Goal: Participate in discussion: Engage in conversation with other users on a specific topic

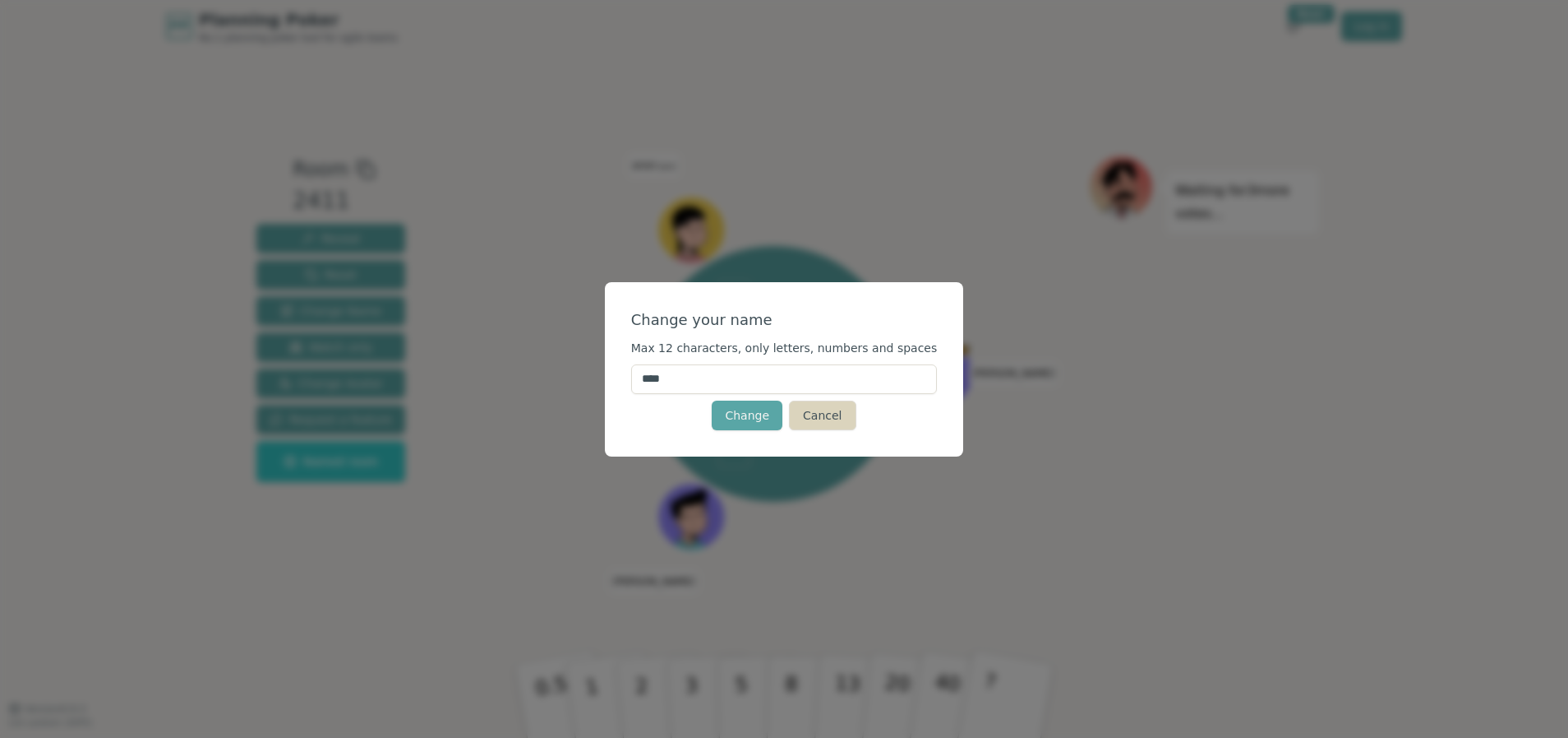
click at [823, 416] on button "Cancel" at bounding box center [822, 415] width 66 height 29
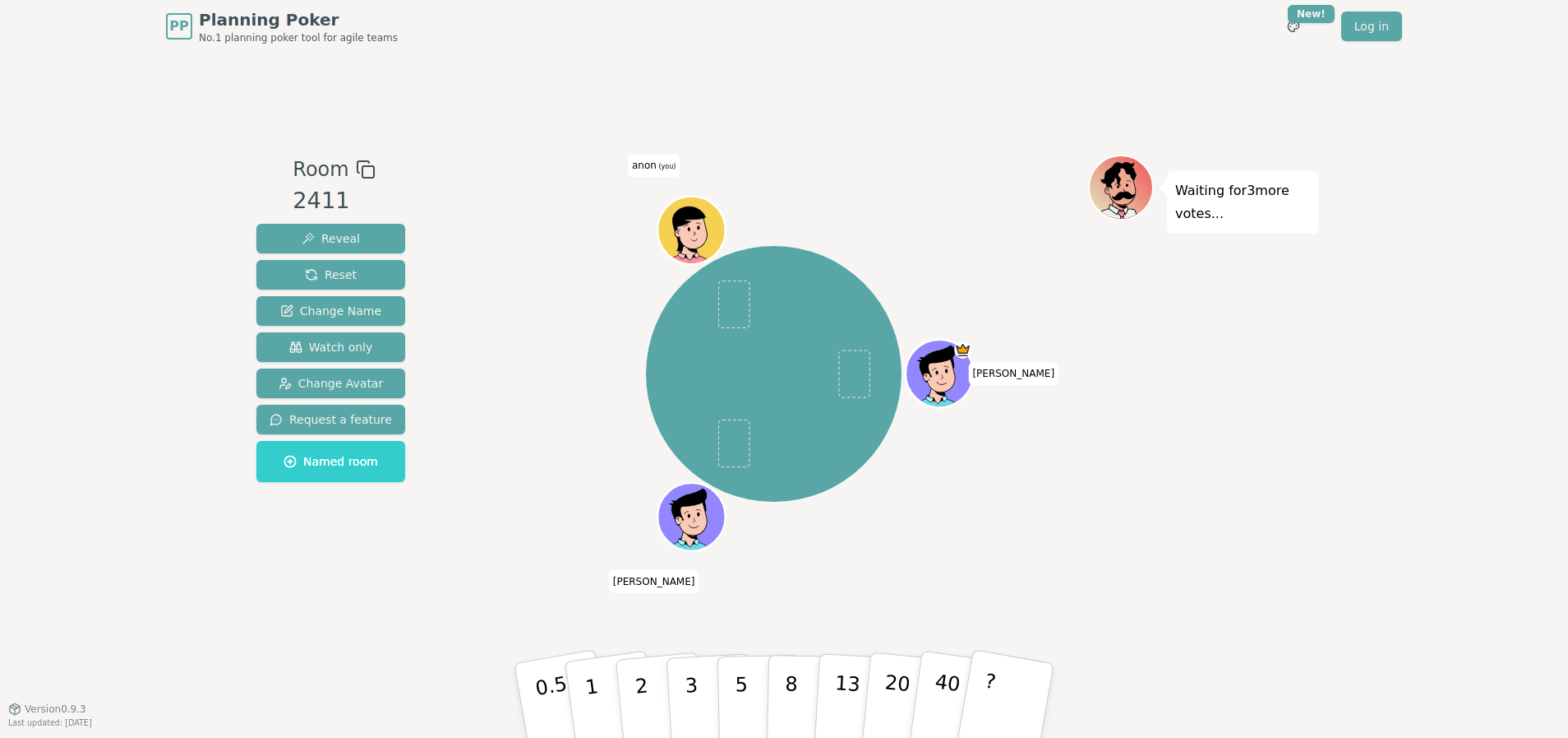
drag, startPoint x: 352, startPoint y: 237, endPoint x: 754, endPoint y: 297, distance: 406.5
click at [754, 297] on div "Room 2411 Reveal Reset Change Name Watch only Change Avatar Request a feature N…" at bounding box center [784, 381] width 1069 height 452
click at [738, 302] on span at bounding box center [733, 304] width 32 height 47
click at [320, 234] on span "Reveal" at bounding box center [331, 238] width 58 height 16
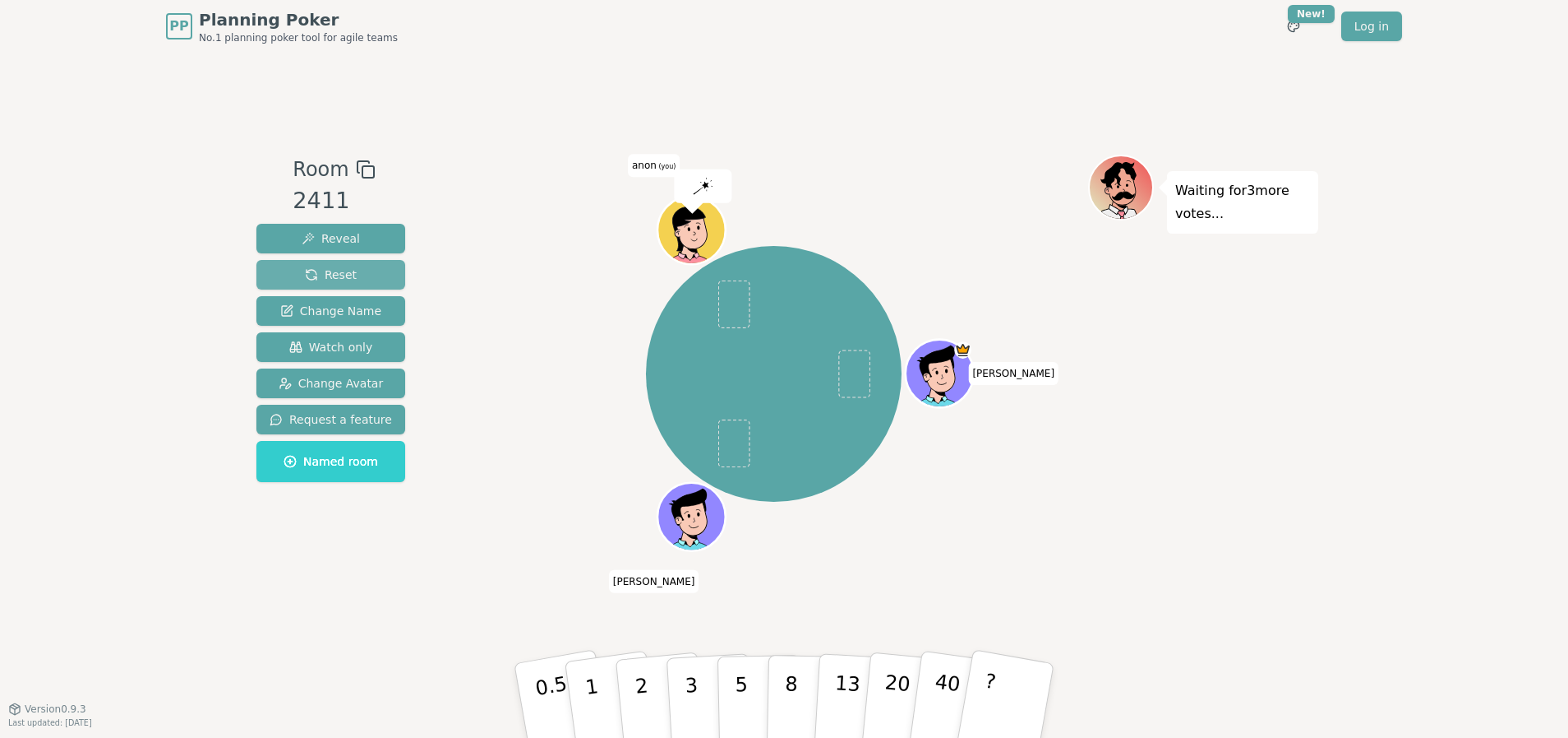
click at [335, 277] on span "Reset" at bounding box center [331, 274] width 52 height 16
click at [327, 313] on span "Change Name" at bounding box center [331, 311] width 101 height 16
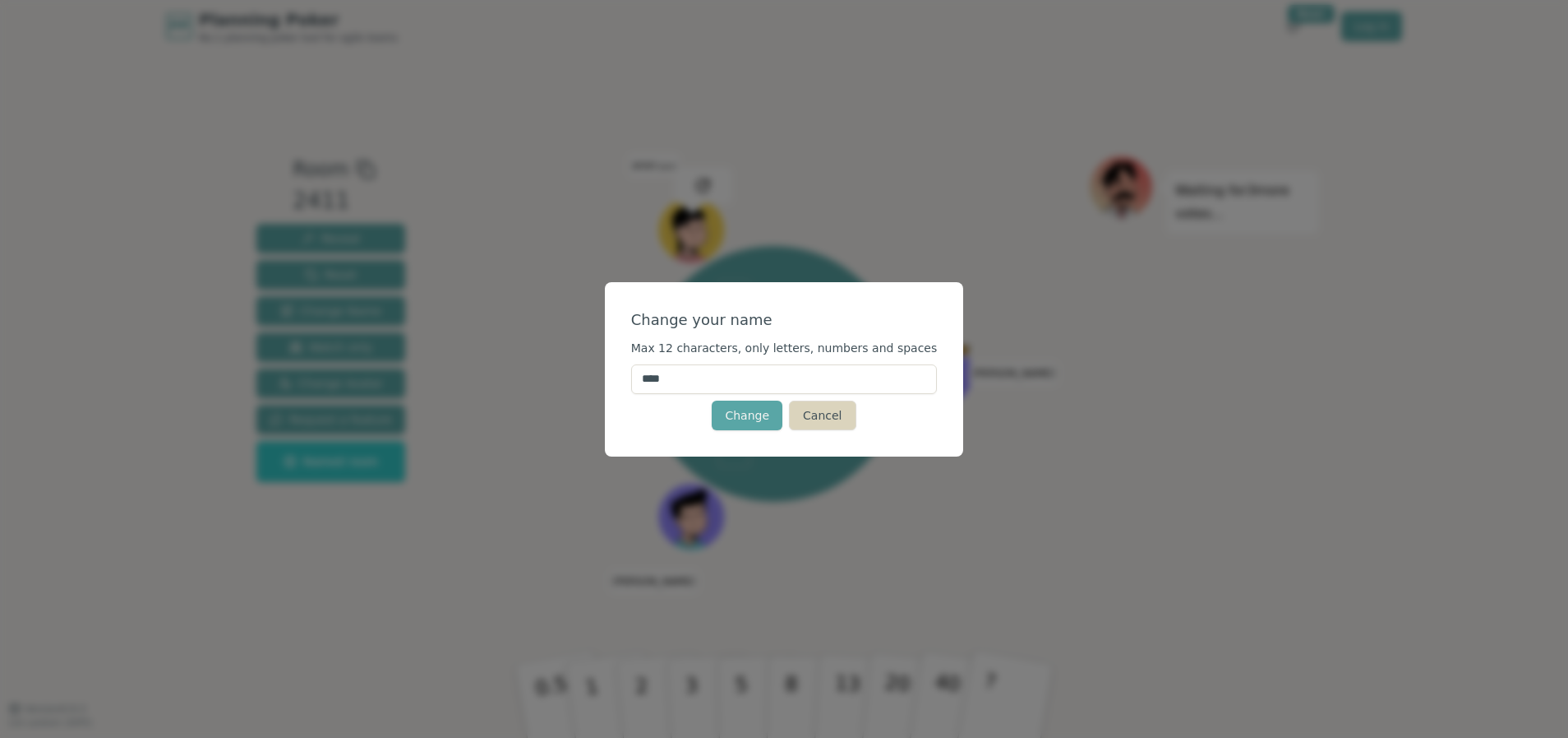
click at [814, 419] on button "Cancel" at bounding box center [822, 415] width 66 height 29
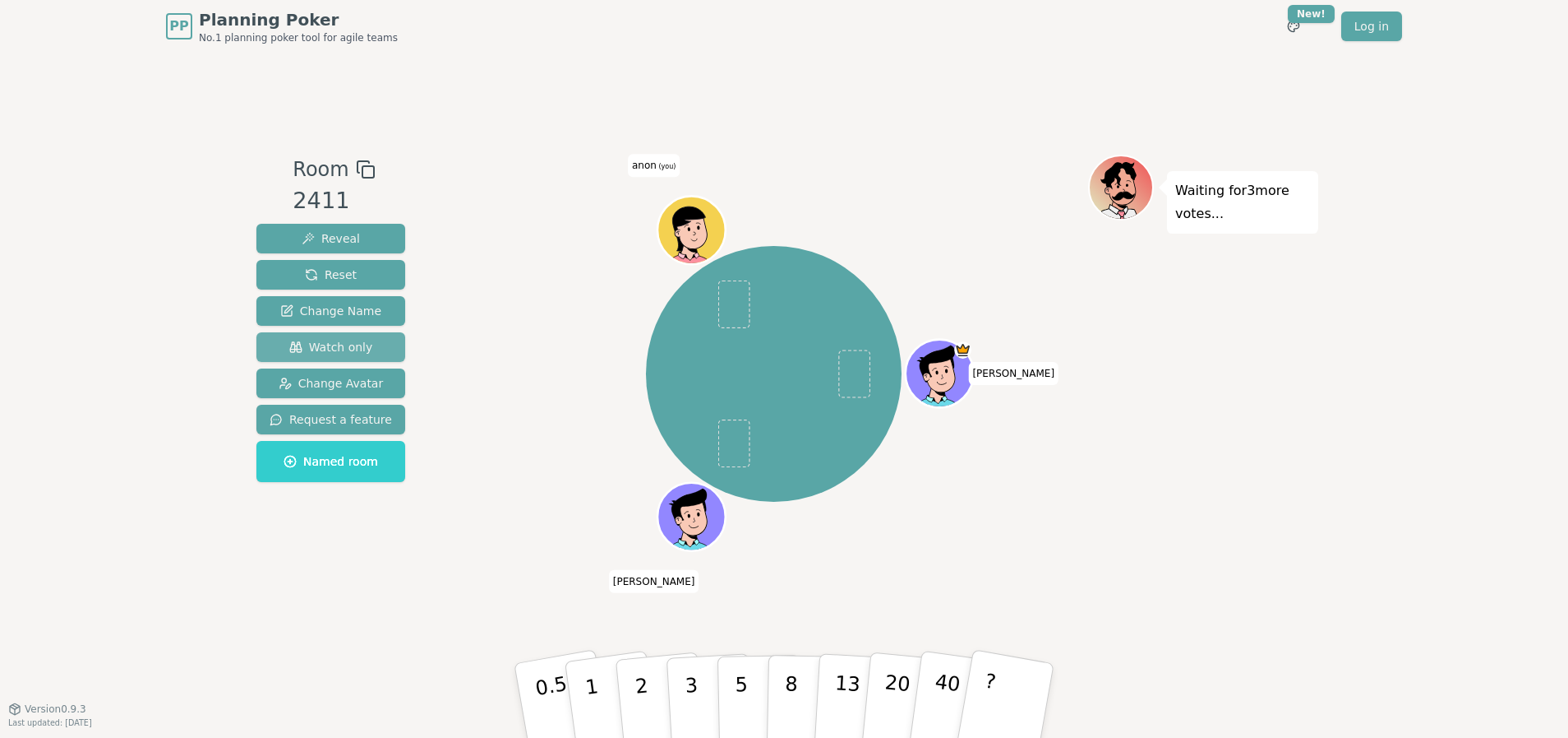
click at [336, 346] on span "Watch only" at bounding box center [332, 347] width 84 height 16
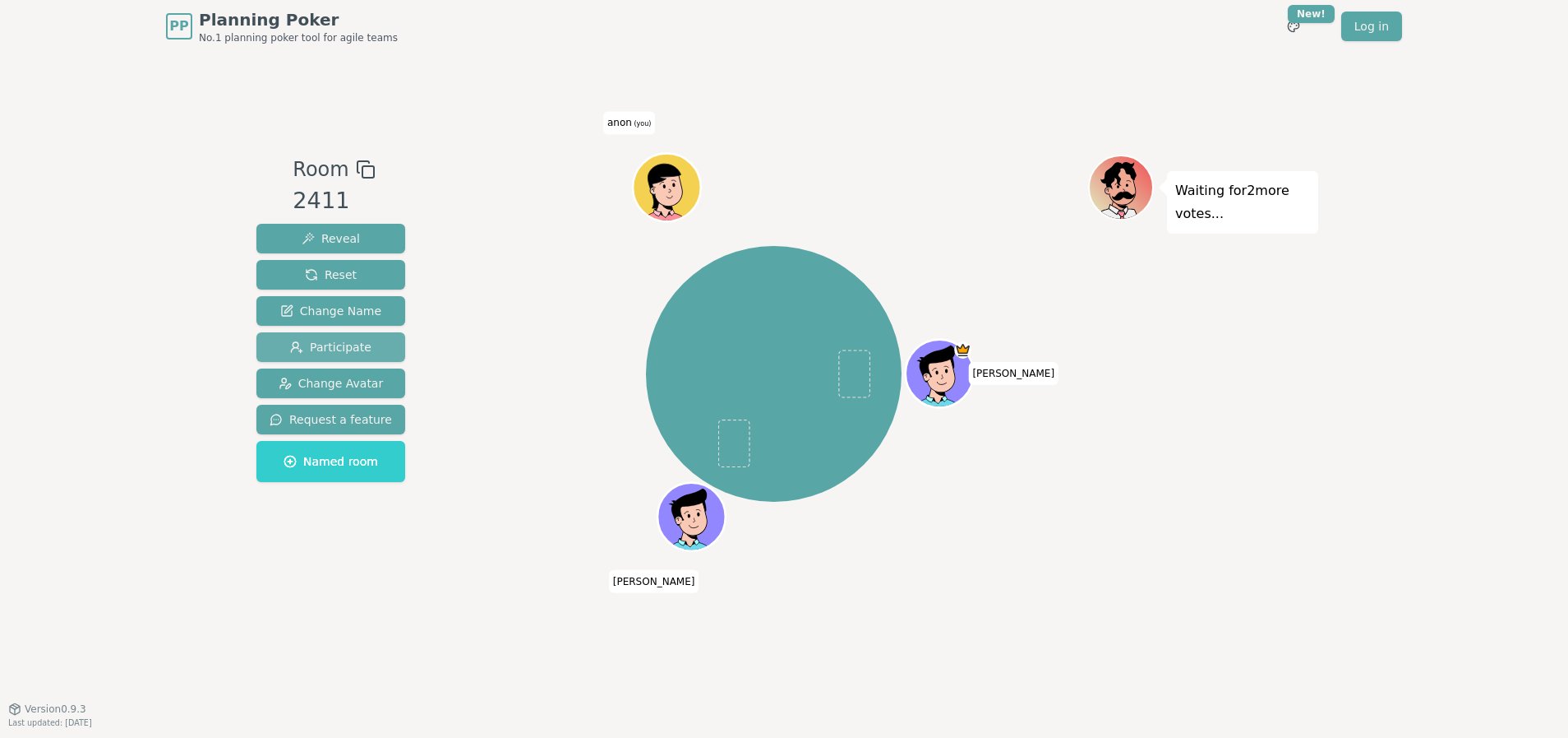
click at [346, 343] on span "Participate" at bounding box center [330, 347] width 82 height 16
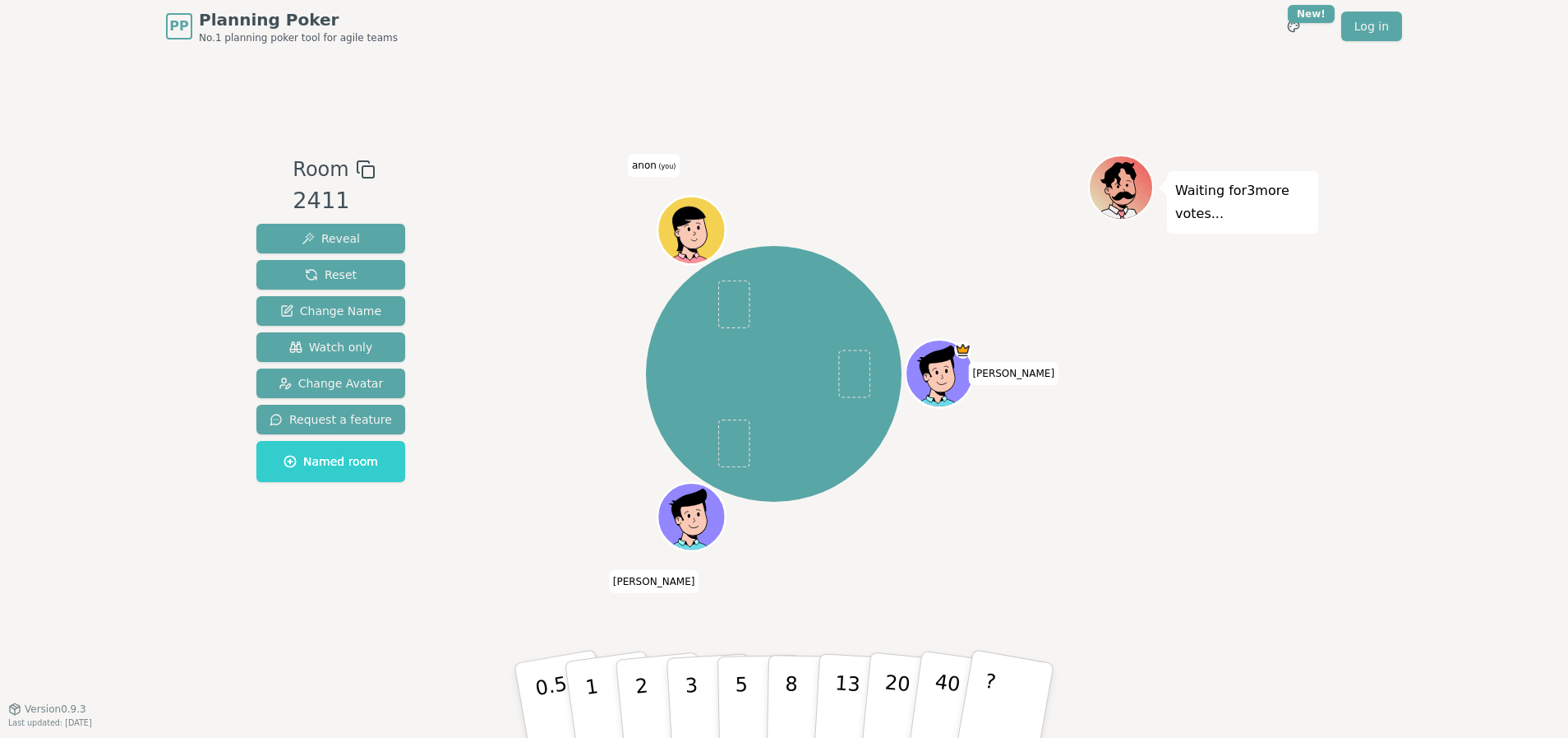
click at [734, 437] on span at bounding box center [733, 443] width 32 height 47
click at [337, 237] on span "Reveal" at bounding box center [331, 238] width 58 height 16
drag, startPoint x: 333, startPoint y: 243, endPoint x: 542, endPoint y: 211, distance: 211.4
click at [335, 241] on span "Reveal" at bounding box center [331, 238] width 58 height 16
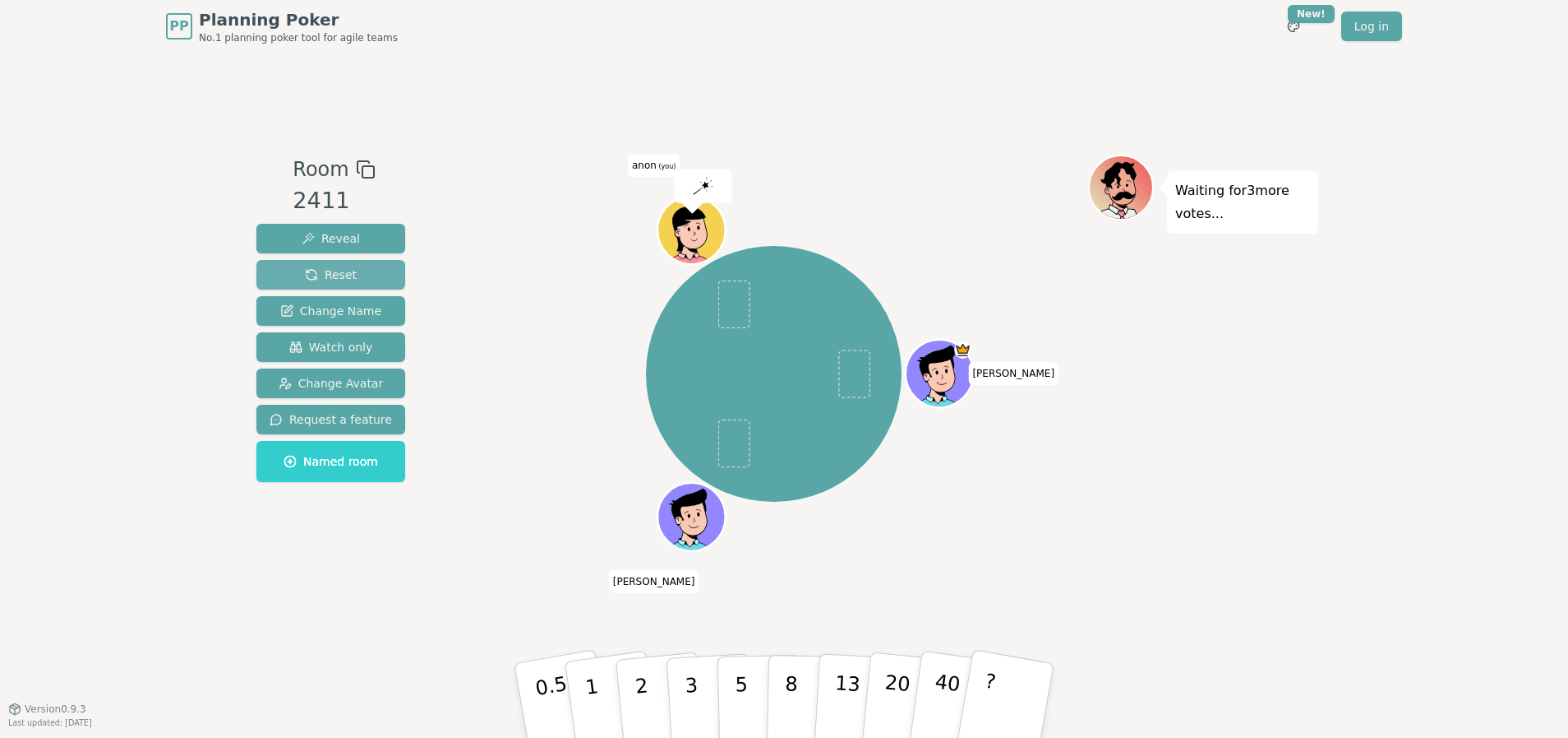
click at [328, 266] on button "Reset" at bounding box center [330, 274] width 149 height 29
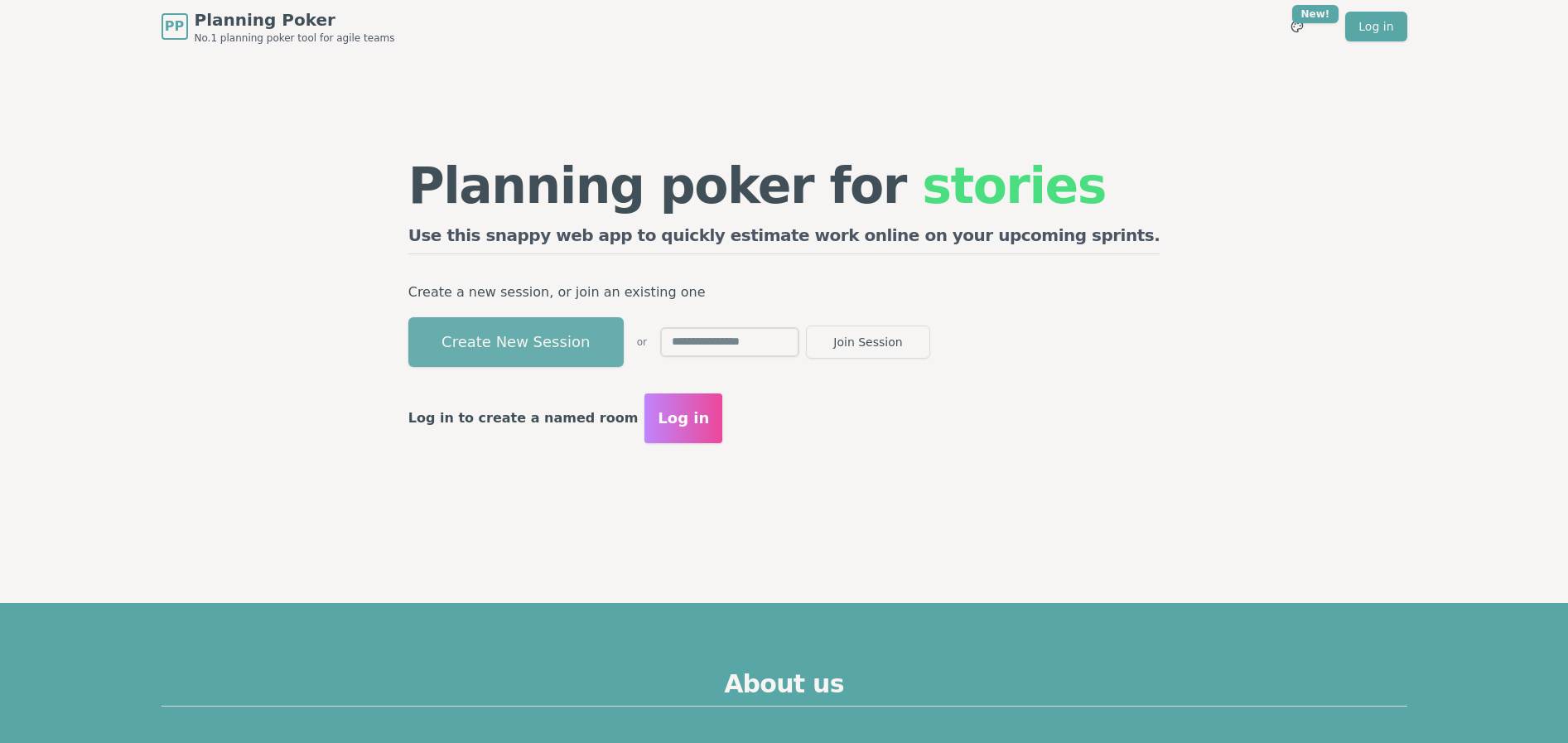
click at [584, 341] on button "Create New Session" at bounding box center [515, 341] width 216 height 49
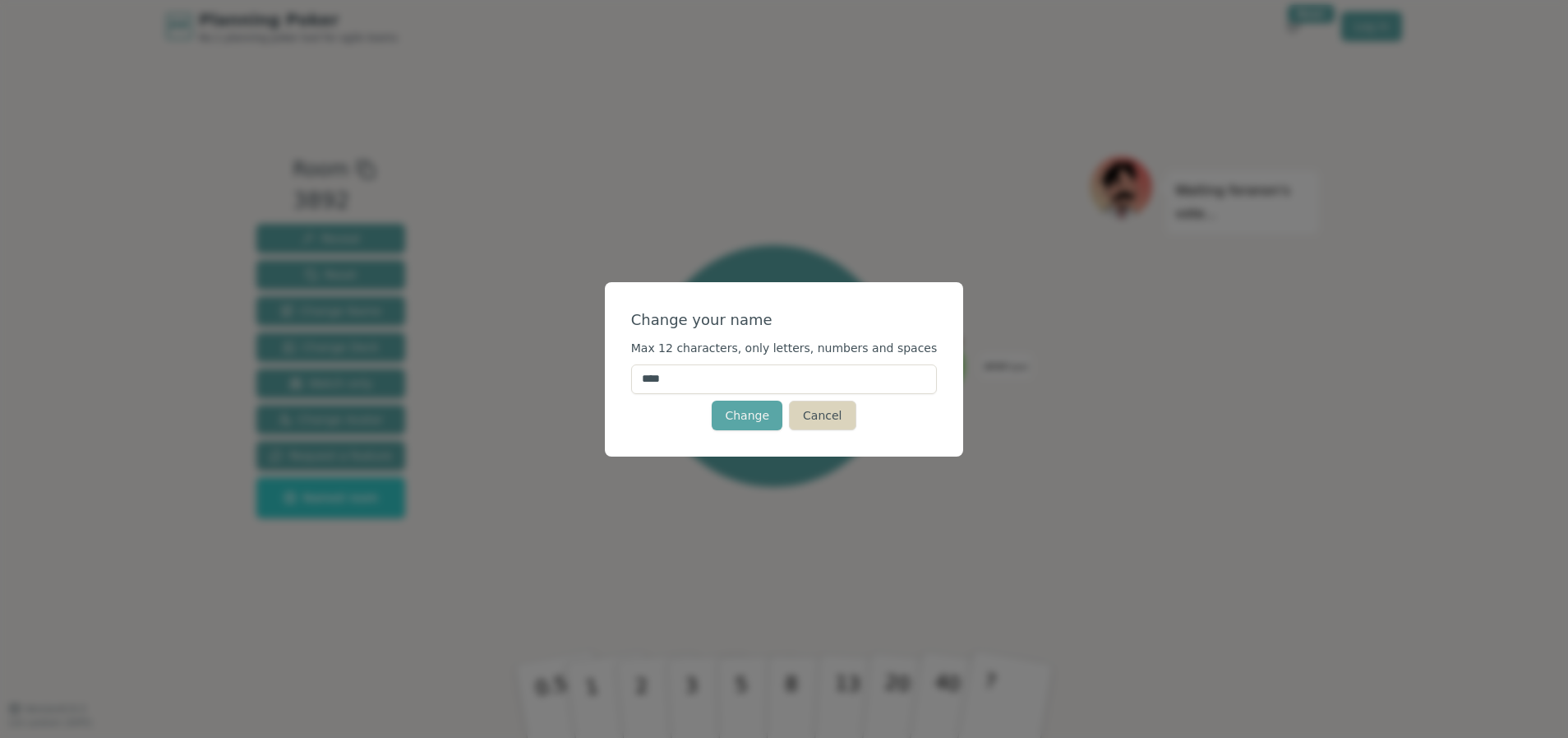
click at [821, 415] on button "Cancel" at bounding box center [822, 415] width 66 height 29
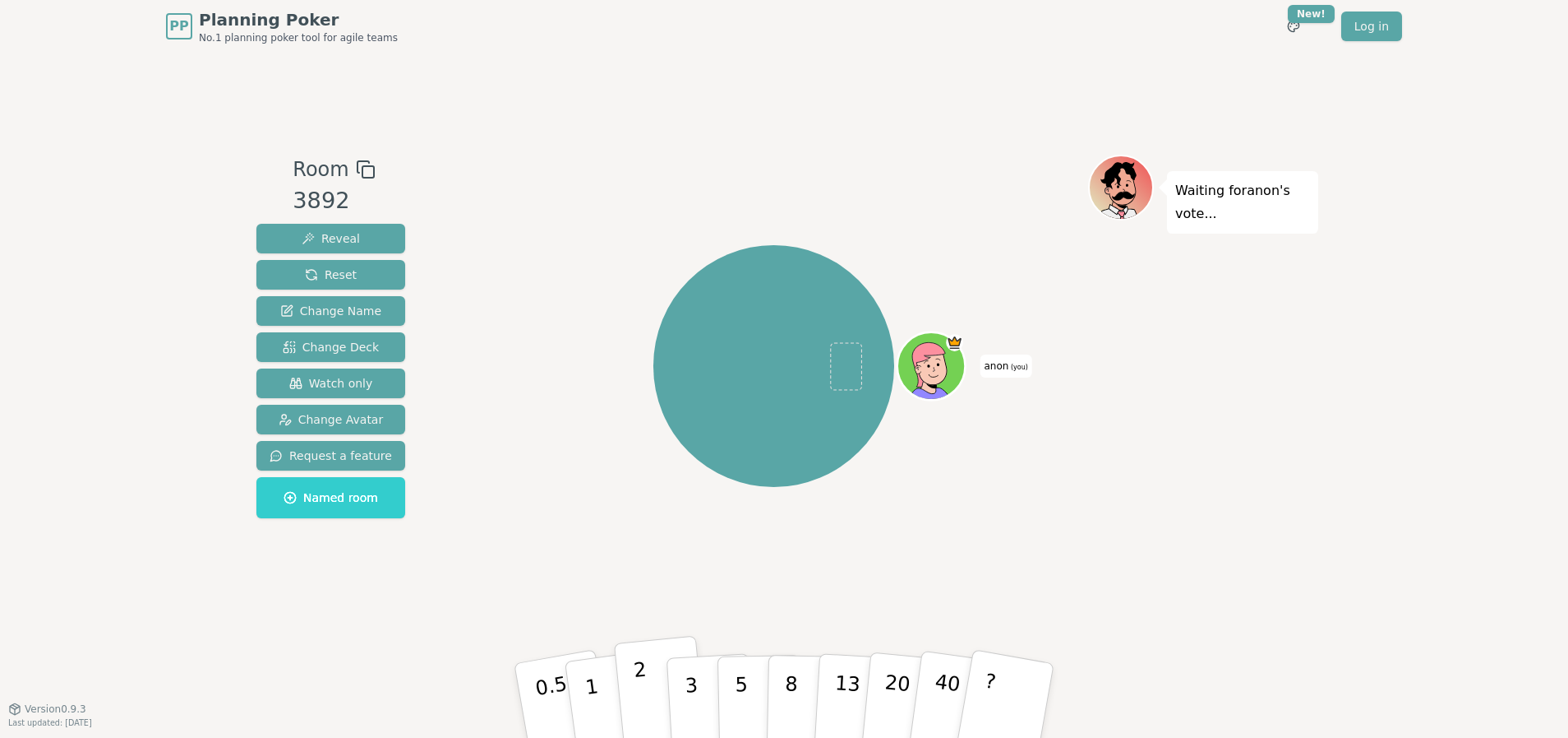
click at [652, 683] on button "2" at bounding box center [660, 701] width 94 height 131
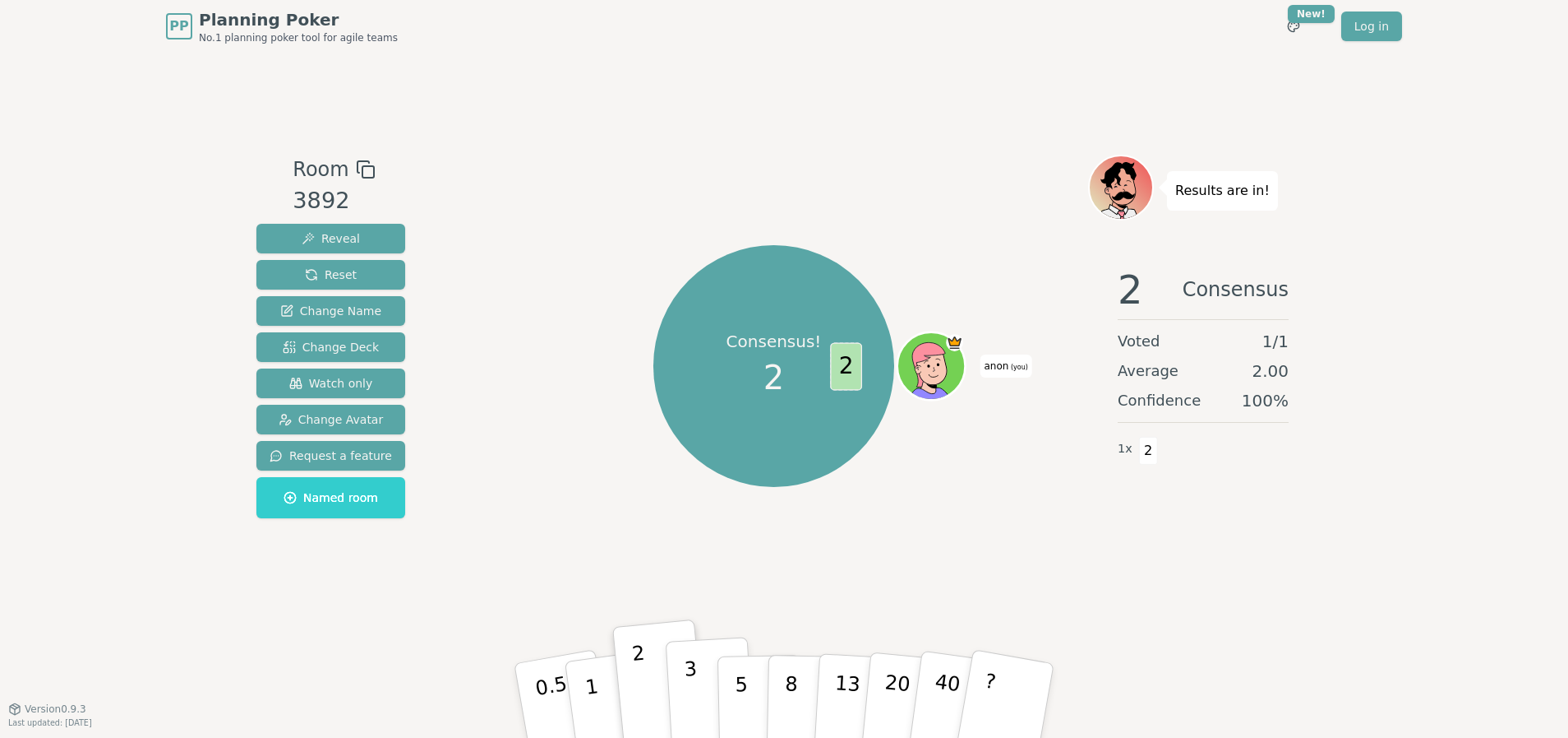
click at [701, 701] on button "3" at bounding box center [710, 700] width 89 height 128
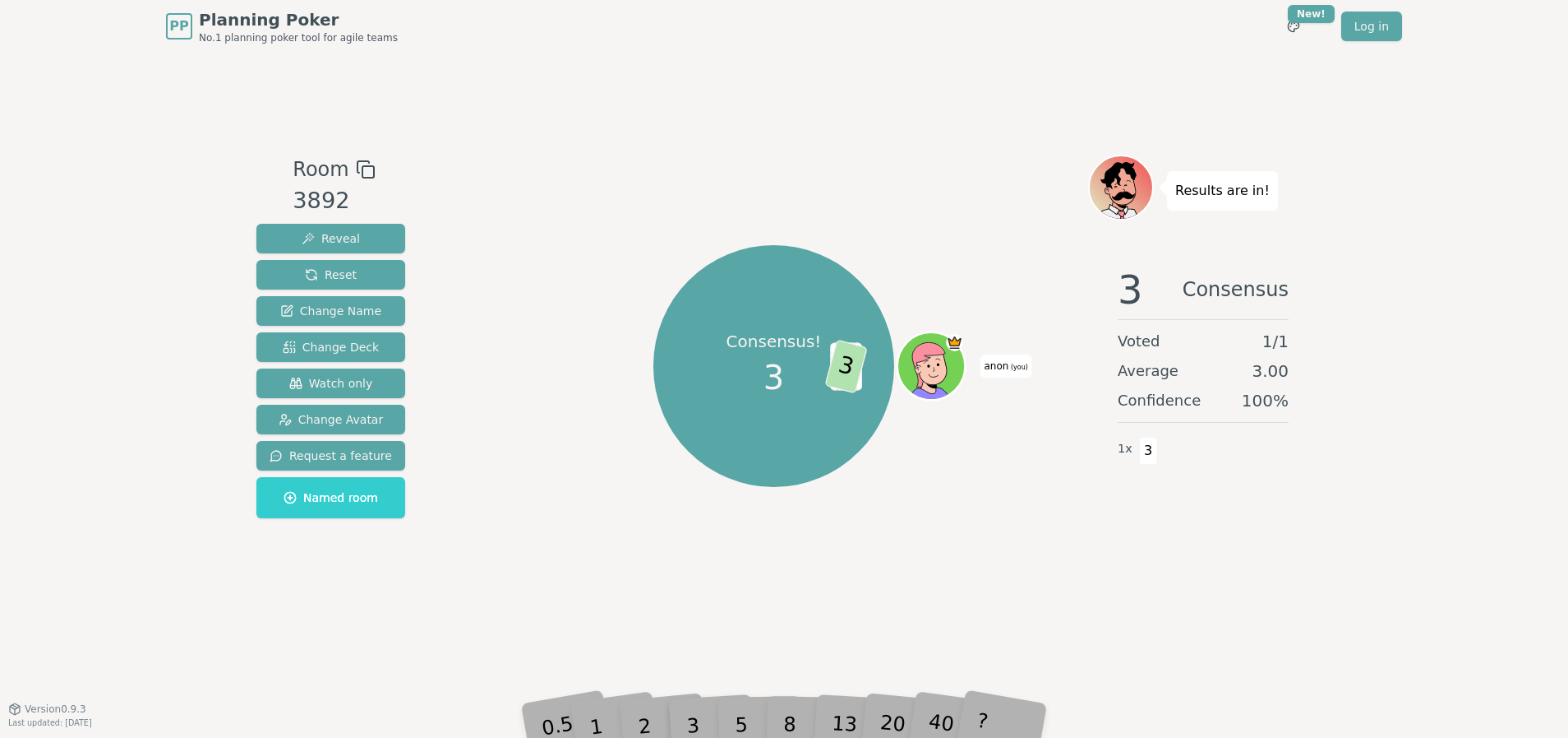
click at [793, 726] on div "8" at bounding box center [808, 700] width 50 height 58
drag, startPoint x: 780, startPoint y: 724, endPoint x: 825, endPoint y: 652, distance: 84.9
click at [779, 722] on div "5" at bounding box center [759, 700] width 50 height 58
click at [905, 497] on div "Consensus! 3 2 3 anon (you)" at bounding box center [773, 366] width 628 height 365
click at [635, 712] on div "1" at bounding box center [612, 700] width 57 height 64
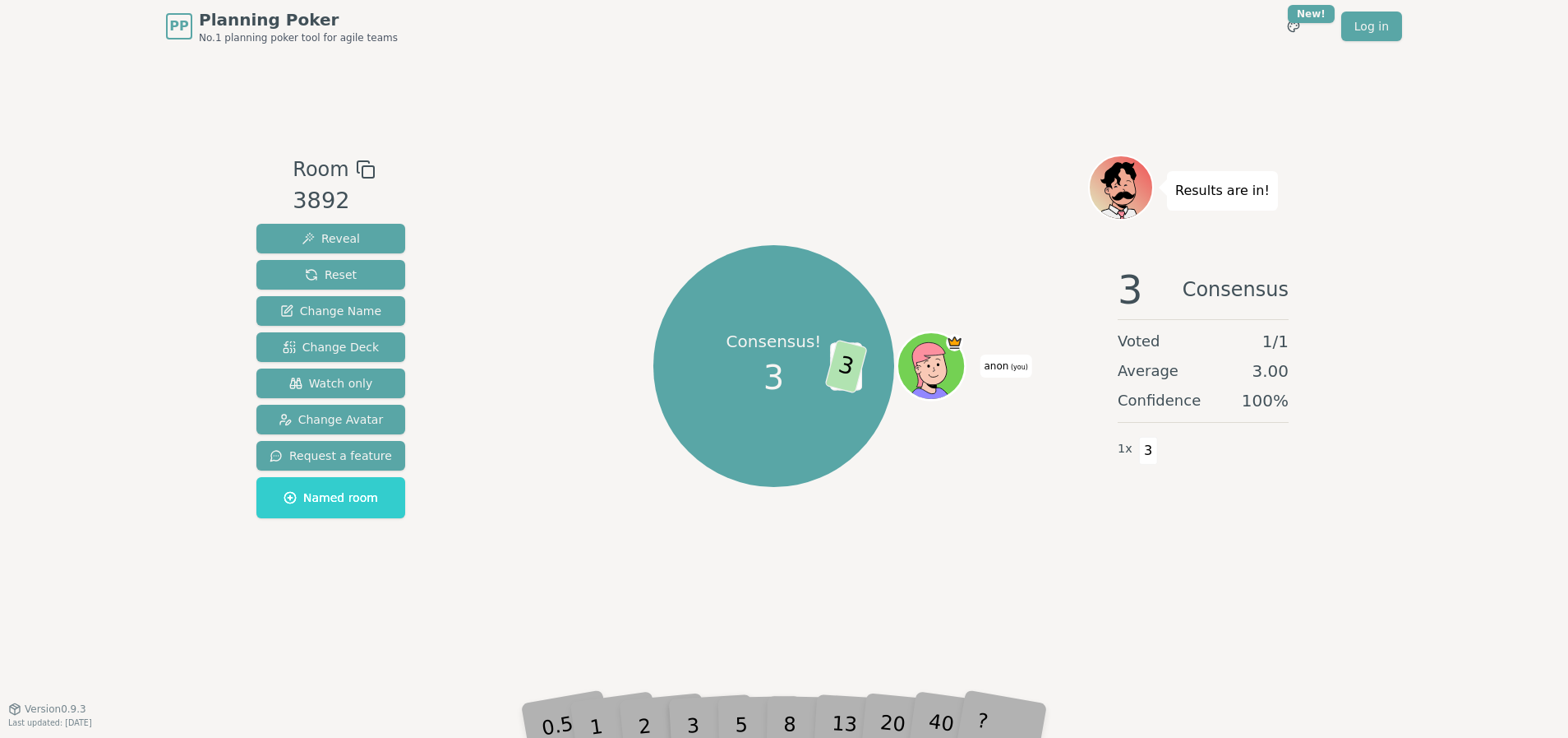
click at [940, 495] on div "Consensus! 3 2 3 anon (you)" at bounding box center [773, 366] width 628 height 365
click at [1146, 450] on span "3" at bounding box center [1148, 451] width 19 height 28
click at [1129, 449] on span "1 x" at bounding box center [1124, 448] width 15 height 18
click at [603, 716] on div "1" at bounding box center [612, 700] width 57 height 64
click at [329, 273] on span "Reset" at bounding box center [331, 274] width 52 height 16
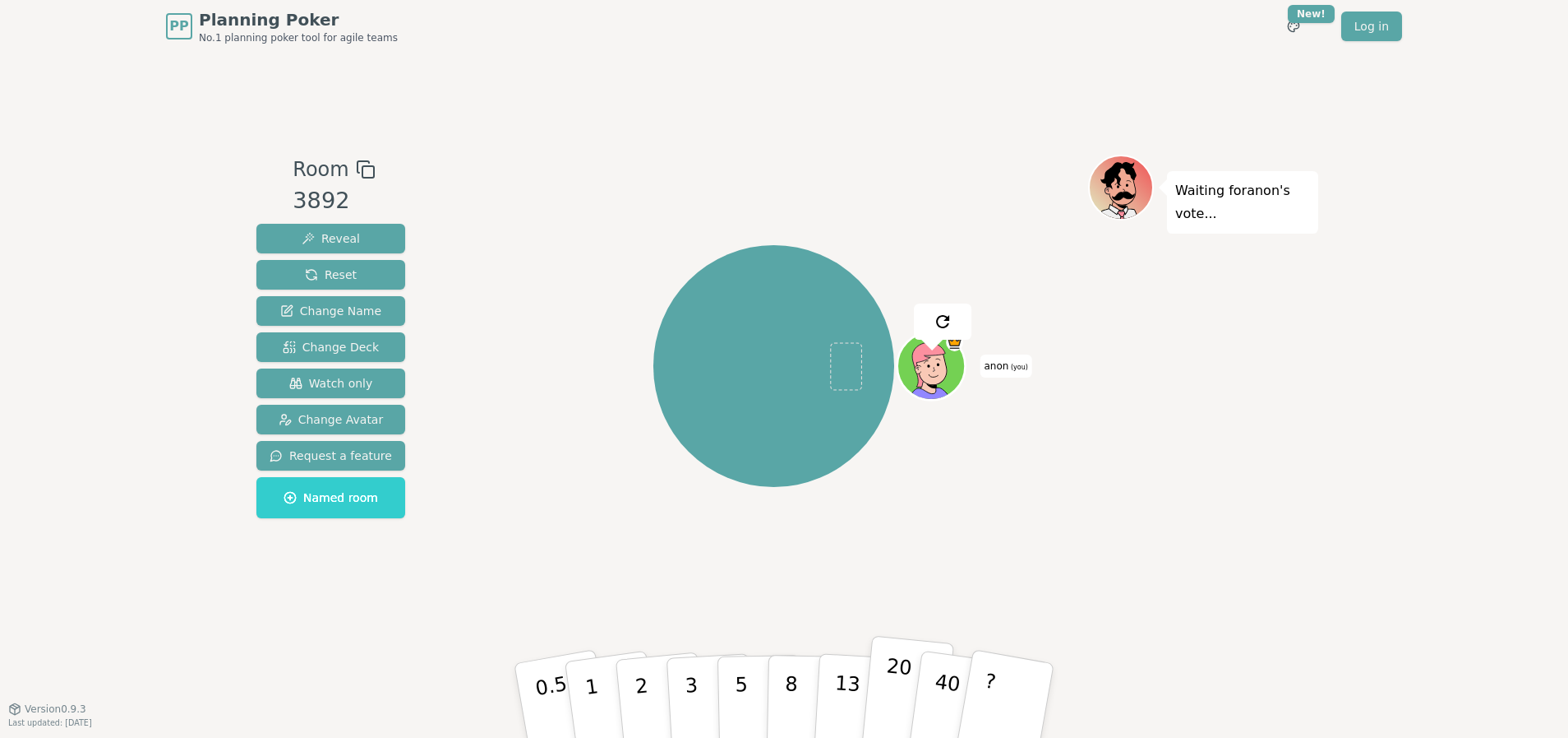
click at [895, 692] on p "20" at bounding box center [896, 698] width 34 height 90
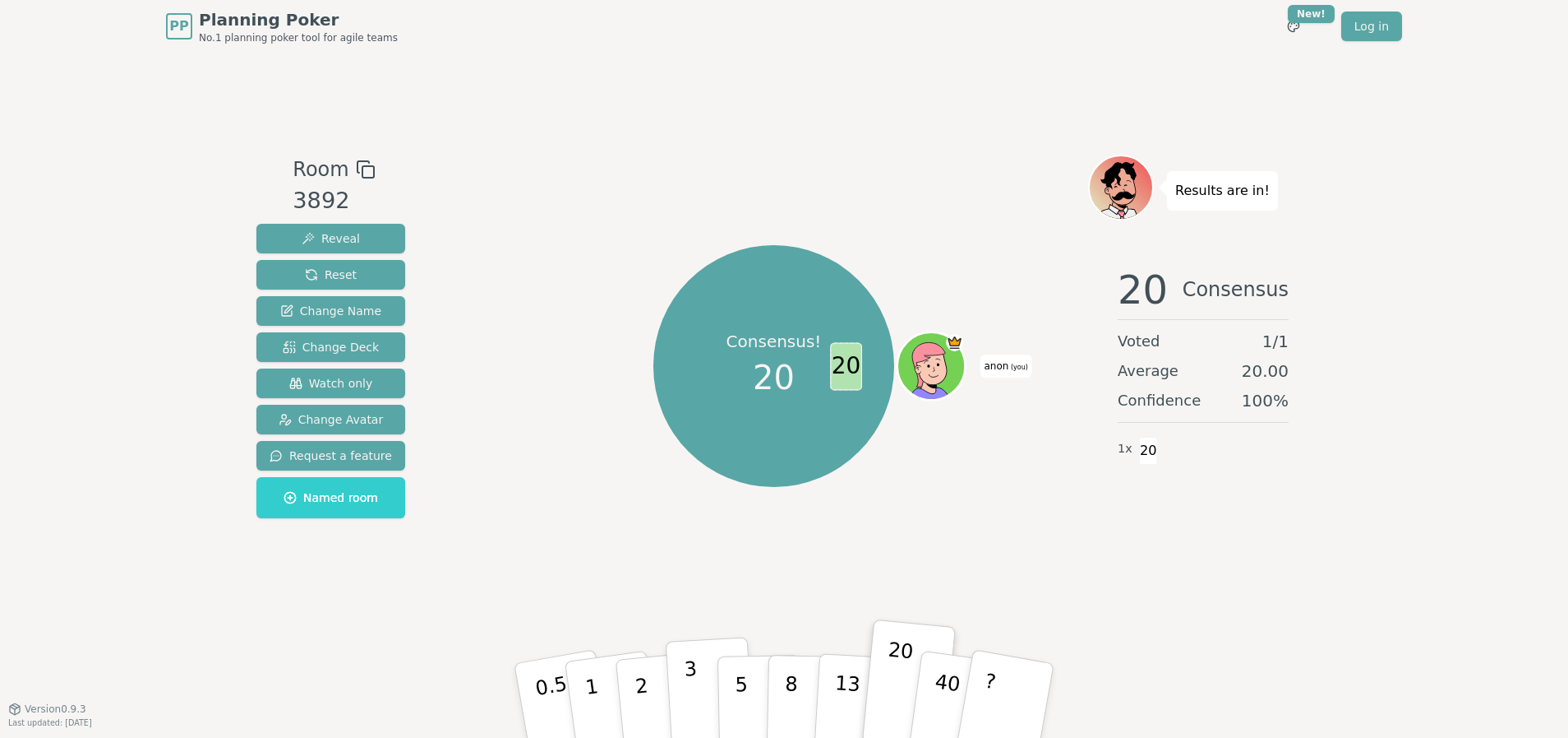
click at [694, 681] on p "3" at bounding box center [692, 702] width 18 height 89
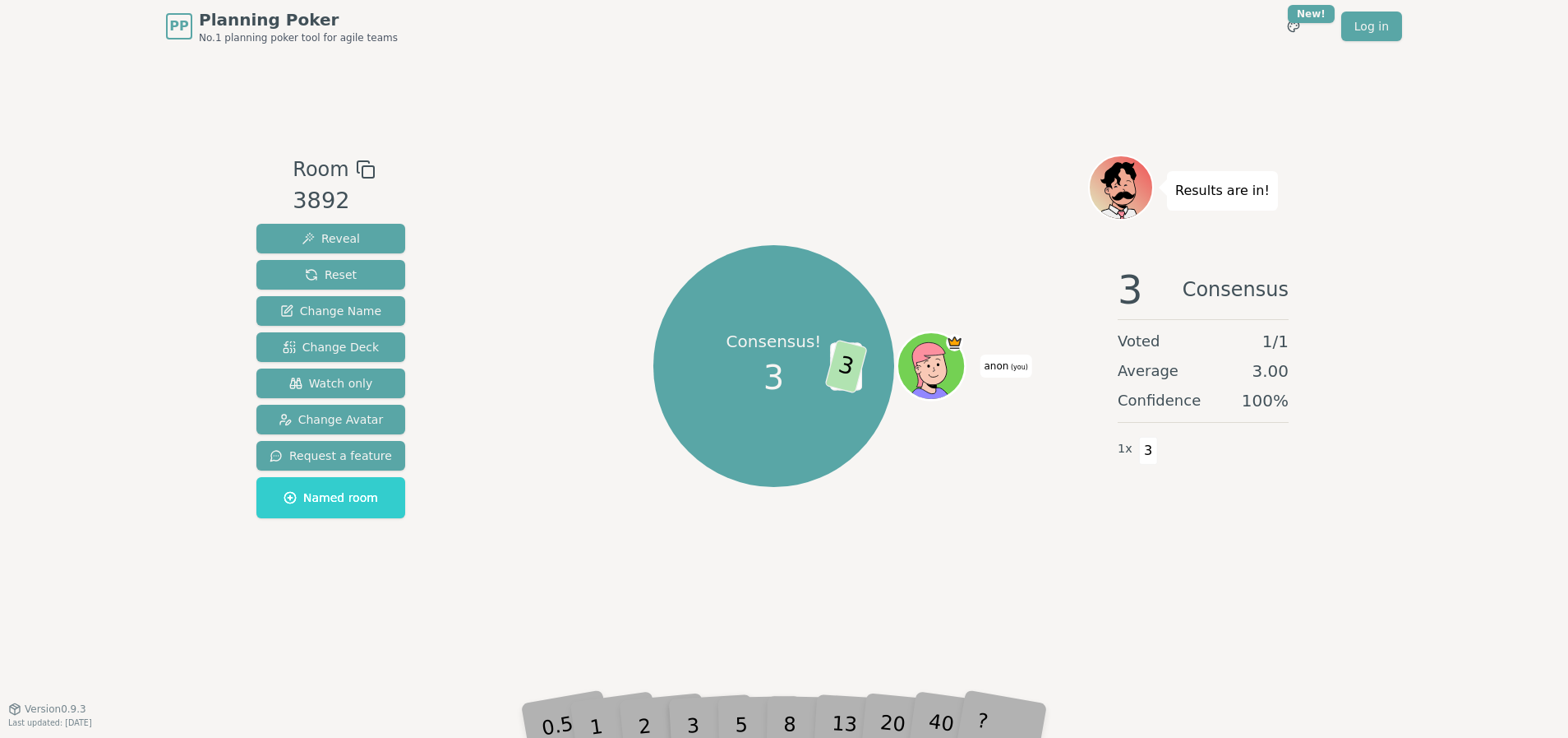
click at [689, 716] on div "3" at bounding box center [709, 700] width 52 height 60
click at [1122, 447] on span "1 x" at bounding box center [1124, 448] width 15 height 18
click at [1136, 447] on div "1 x 3" at bounding box center [1128, 449] width 21 height 33
click at [330, 271] on span "Reset" at bounding box center [331, 274] width 52 height 16
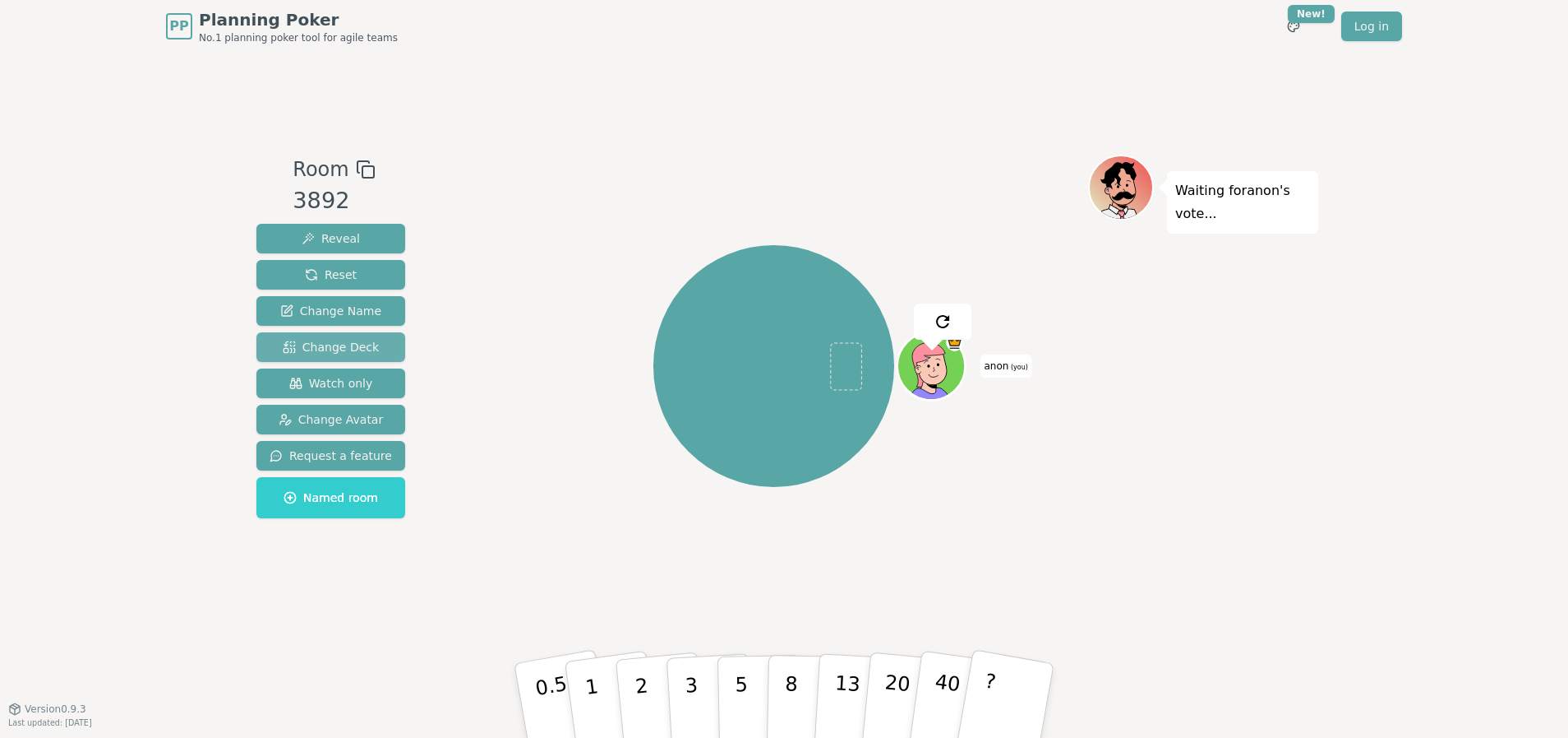
click at [303, 345] on span "Change Deck" at bounding box center [331, 347] width 96 height 16
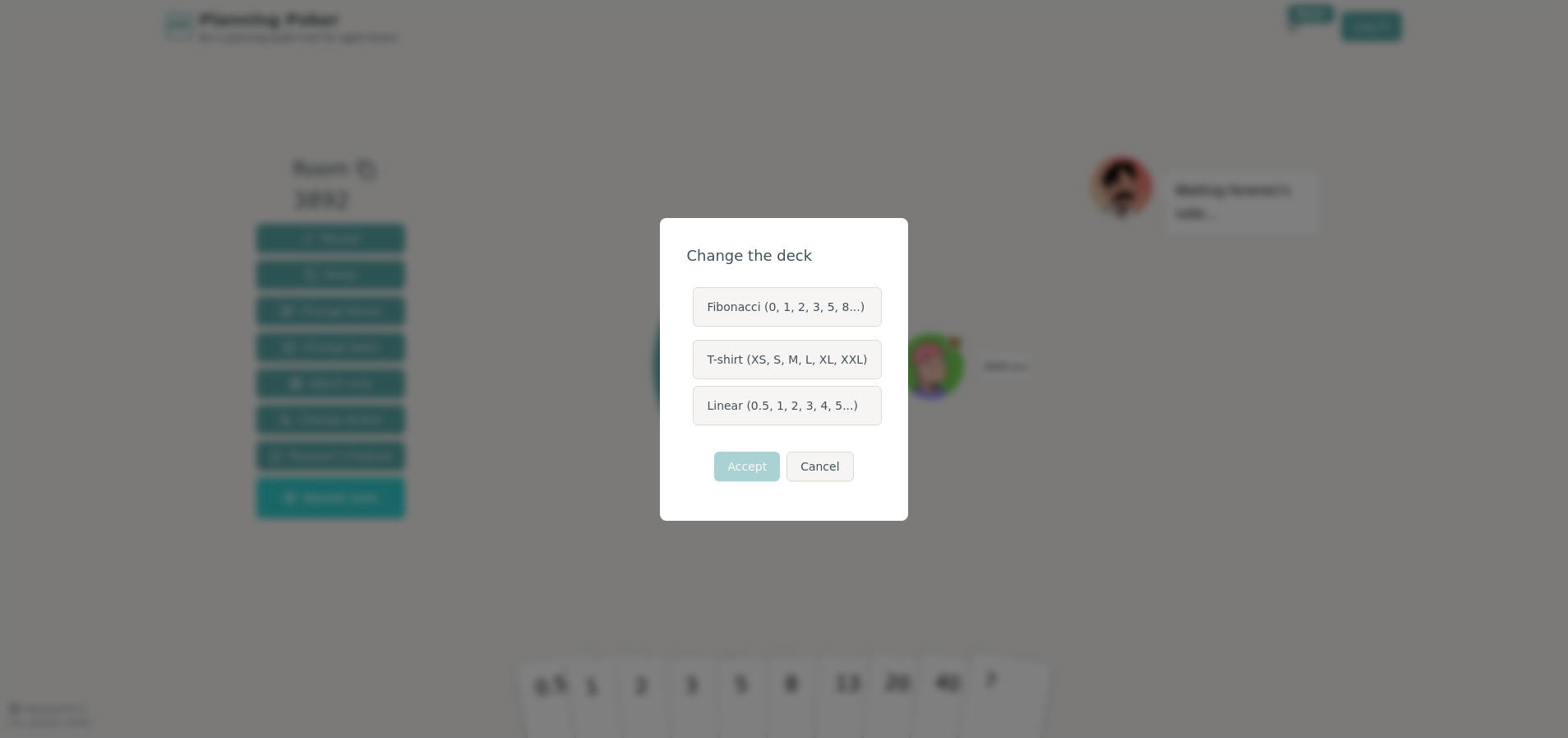
click at [795, 312] on label "Fibonacci (0, 1, 2, 3, 5, 8...)" at bounding box center [787, 307] width 188 height 40
click at [699, 312] on button "Fibonacci (0, 1, 2, 3, 5, 8...)" at bounding box center [691, 306] width 13 height 13
click at [793, 355] on label "T-shirt (XS, S, M, L, XL, XXL)" at bounding box center [787, 360] width 188 height 40
click at [699, 355] on button "T-shirt (XS, S, M, L, XL, XXL)" at bounding box center [691, 359] width 13 height 13
click at [752, 467] on button "Accept" at bounding box center [747, 466] width 65 height 29
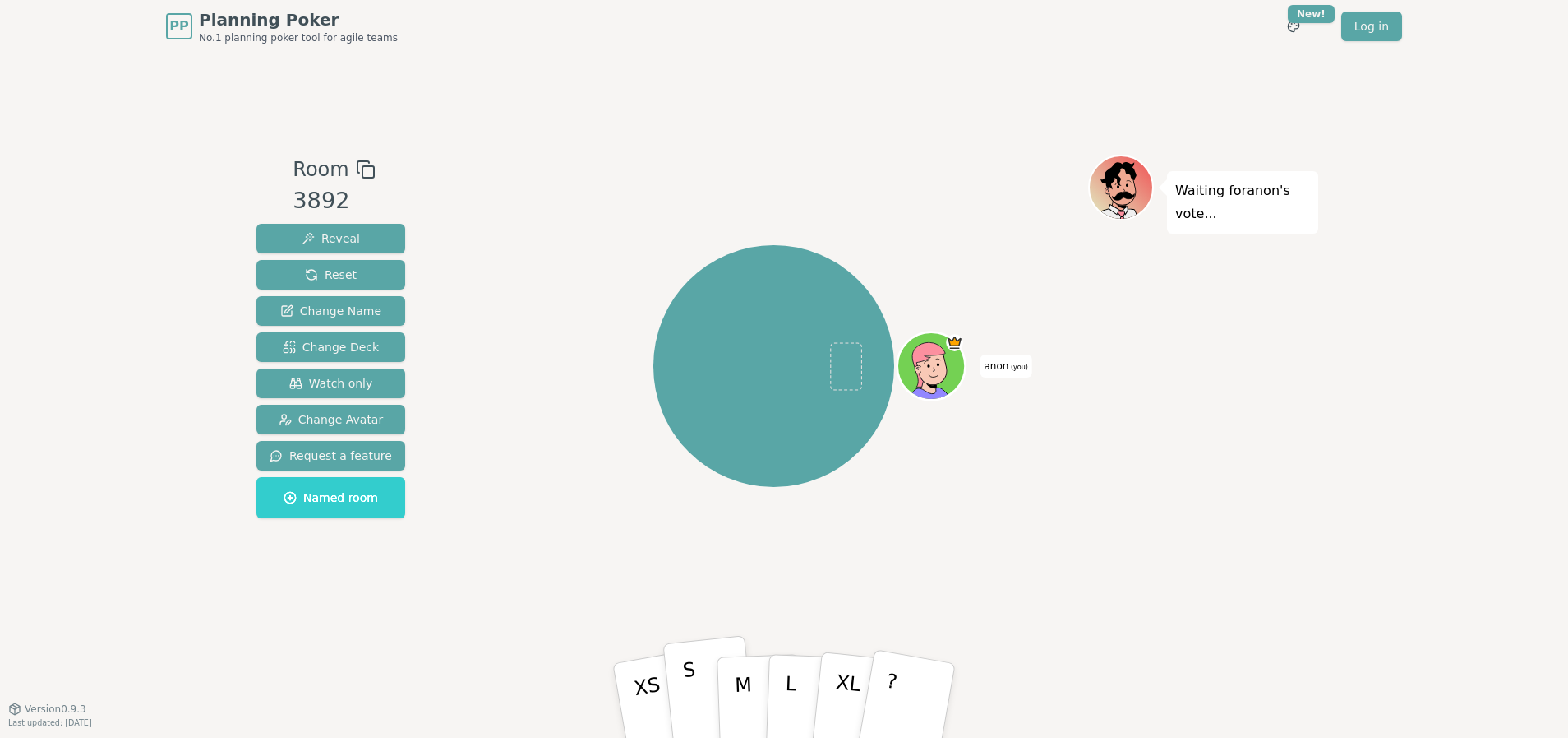
click at [697, 699] on button "S" at bounding box center [710, 700] width 95 height 132
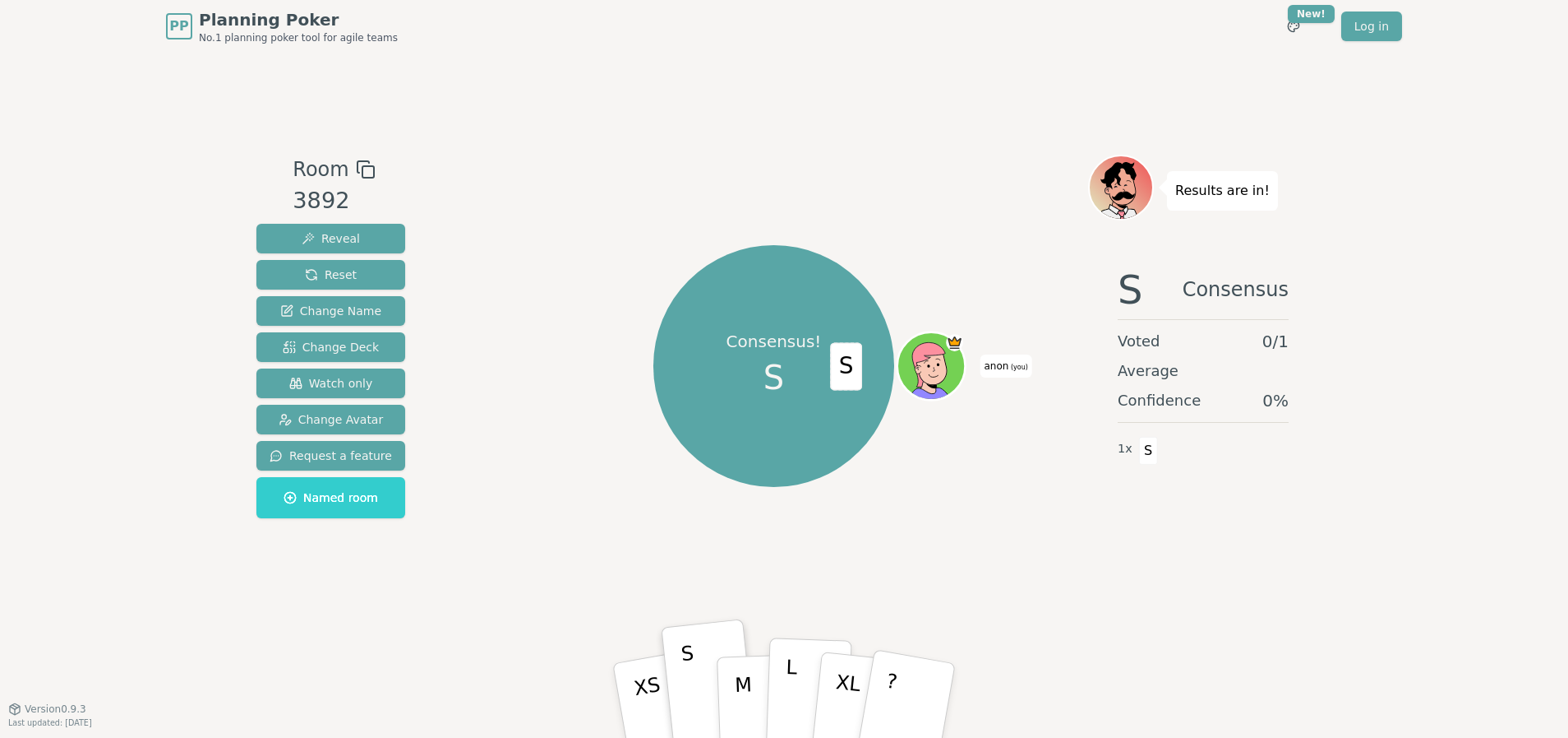
click at [794, 703] on button "L" at bounding box center [808, 700] width 86 height 126
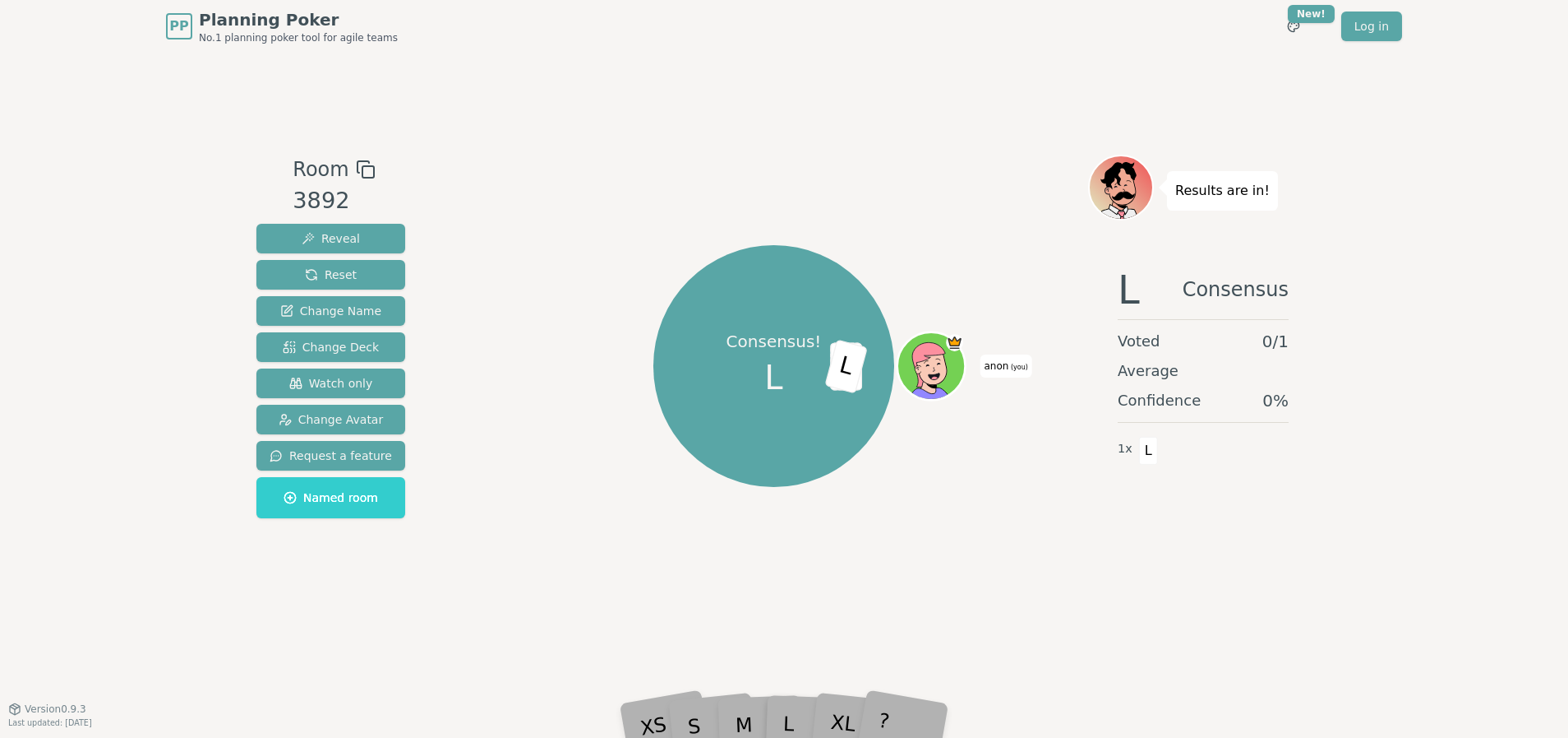
click at [847, 729] on div "PP Planning Poker No.1 planning poker tool for agile teams Toggle theme New! Lo…" at bounding box center [784, 369] width 1568 height 738
click at [736, 718] on div "M" at bounding box center [759, 700] width 51 height 59
click at [699, 729] on div "S" at bounding box center [710, 700] width 55 height 63
click at [328, 238] on span "Reveal" at bounding box center [331, 238] width 58 height 16
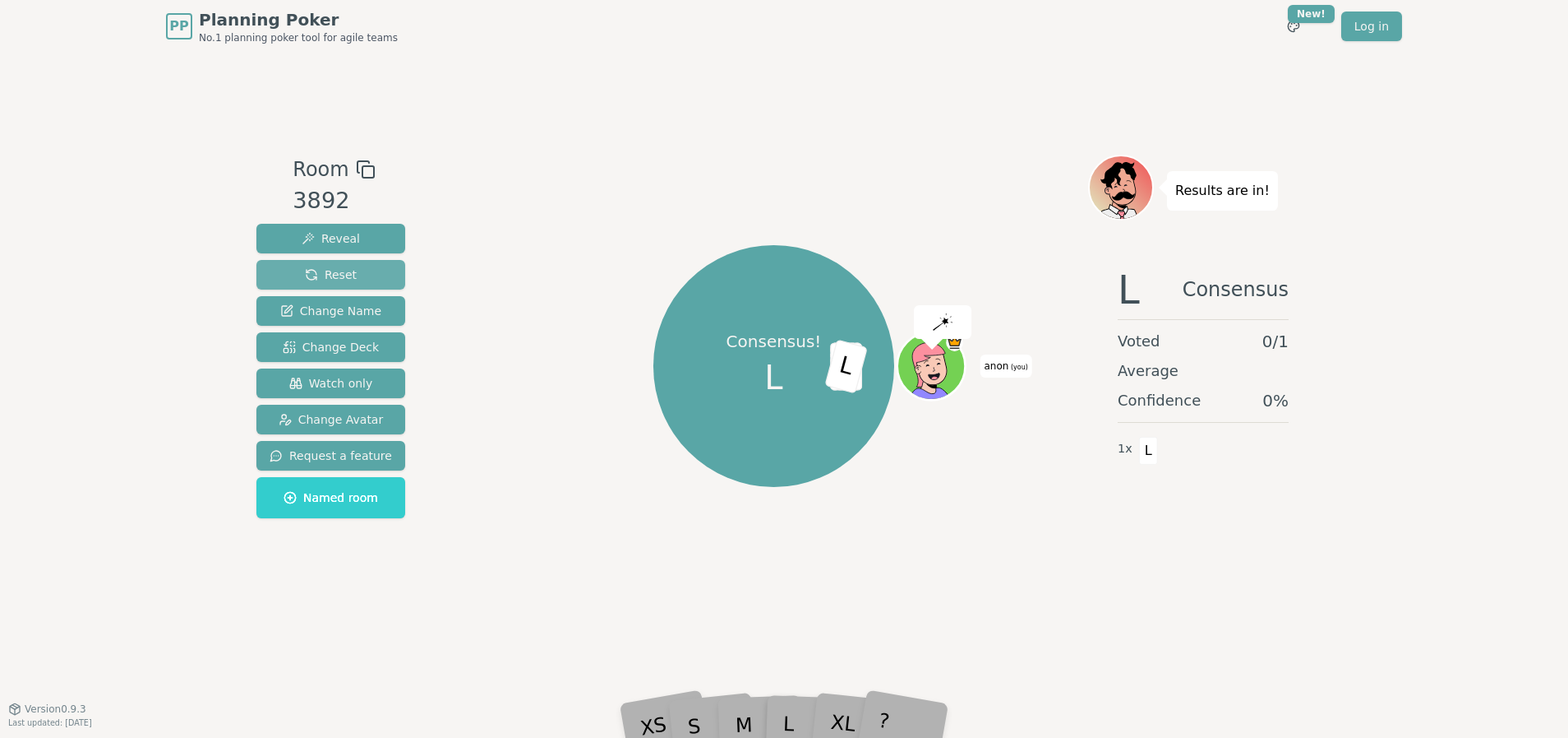
click at [331, 264] on button "Reset" at bounding box center [330, 274] width 149 height 29
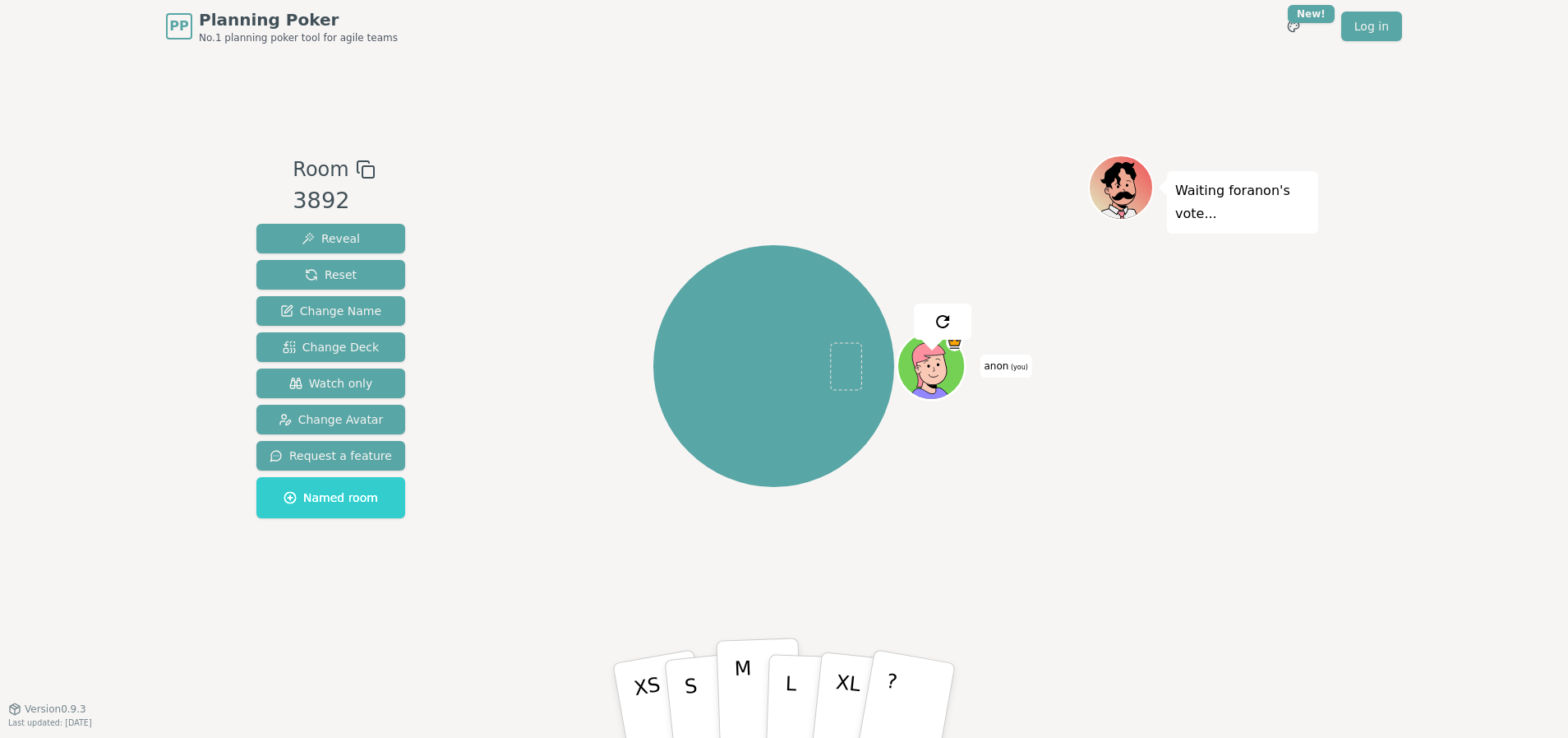
click at [751, 697] on p "M" at bounding box center [744, 701] width 20 height 89
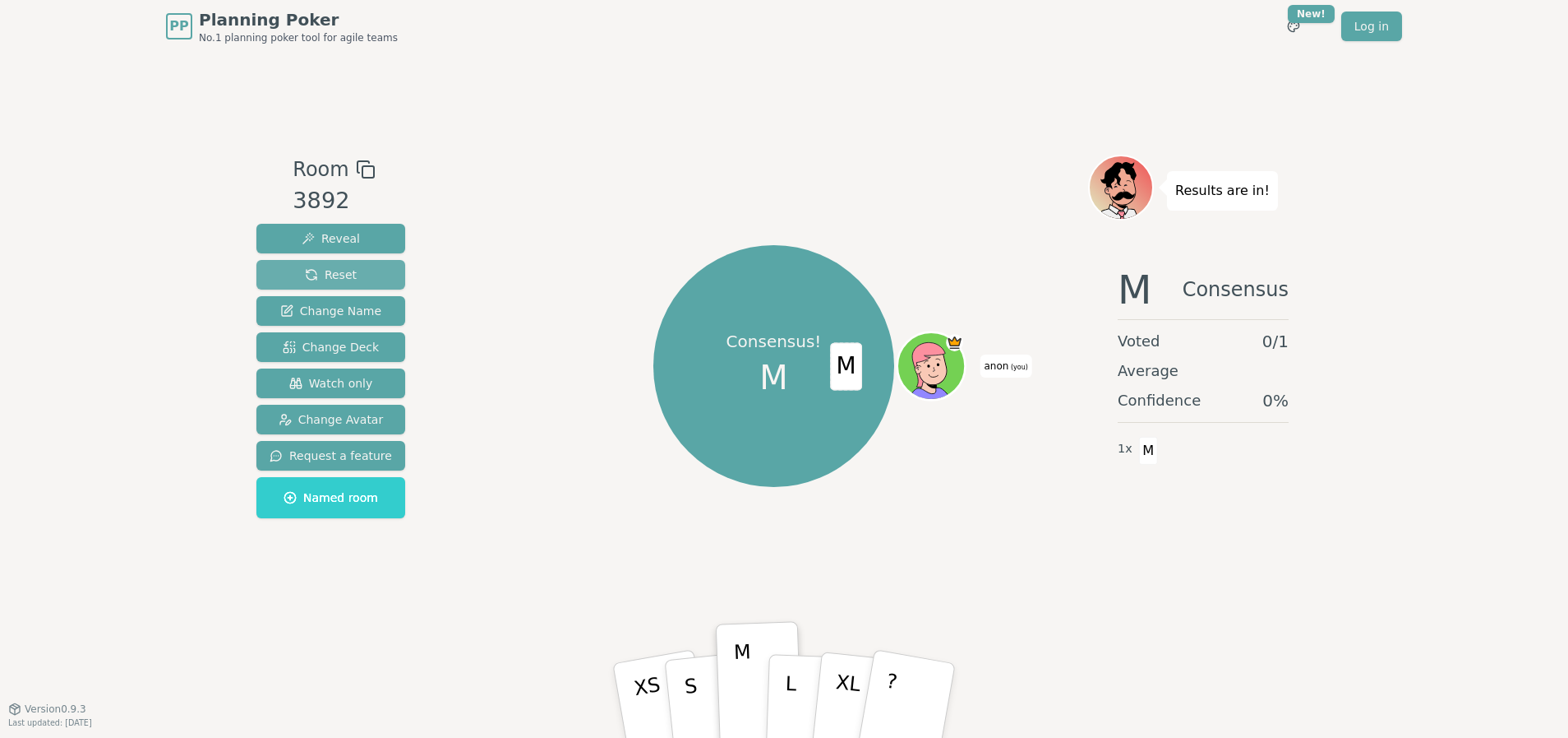
click at [328, 272] on span "Reset" at bounding box center [331, 274] width 52 height 16
